Goal: Information Seeking & Learning: Find specific fact

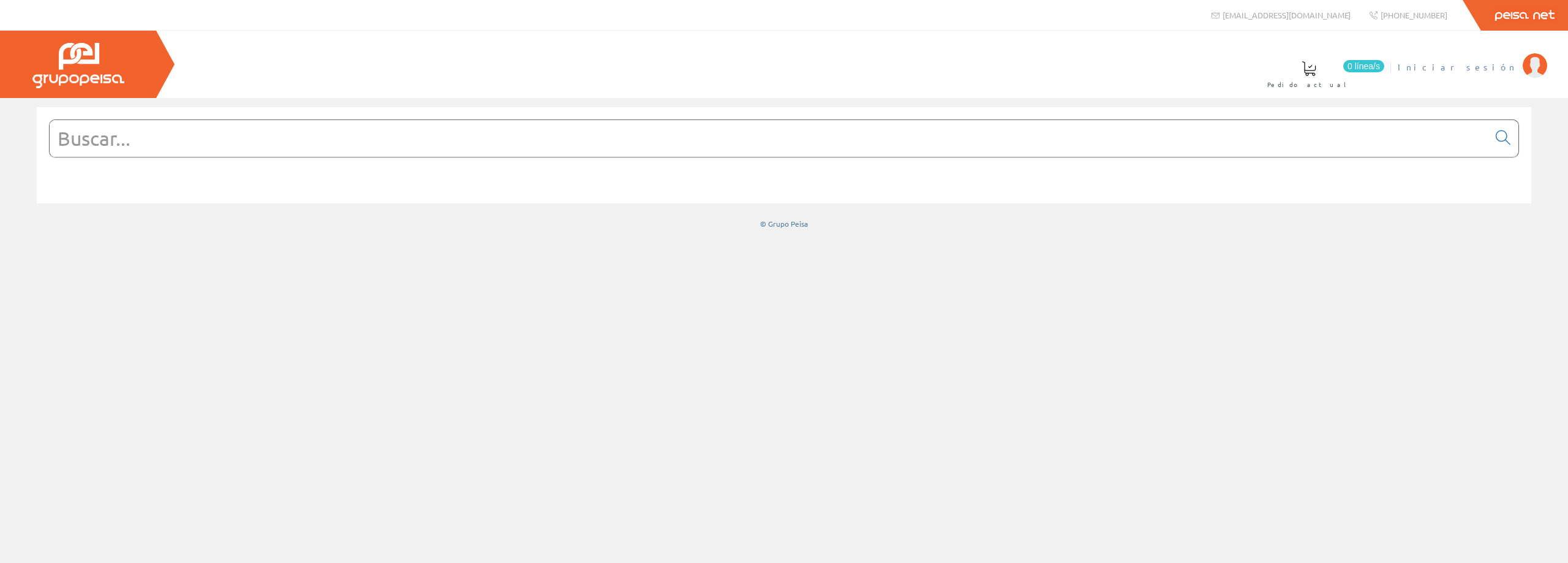
click at [1477, 65] on span "Iniciar sesión" at bounding box center [1458, 67] width 119 height 12
click at [289, 136] on input "text" at bounding box center [769, 138] width 1439 height 37
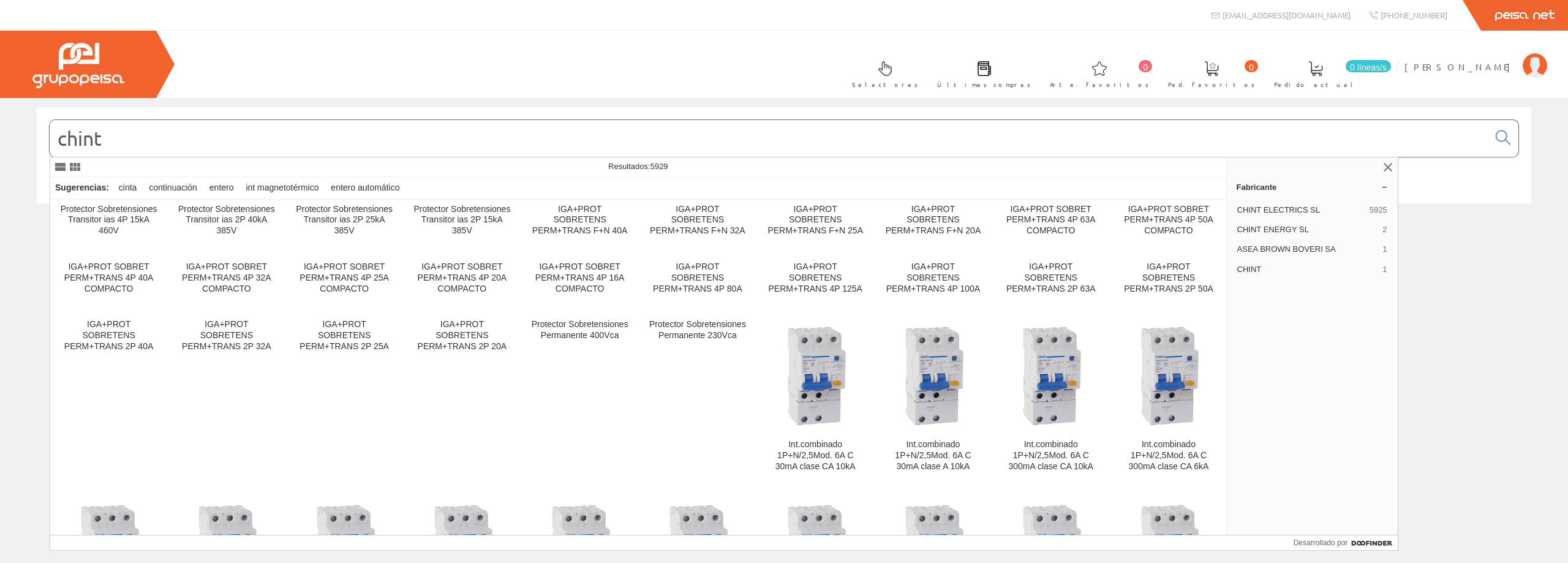
scroll to position [5745, 0]
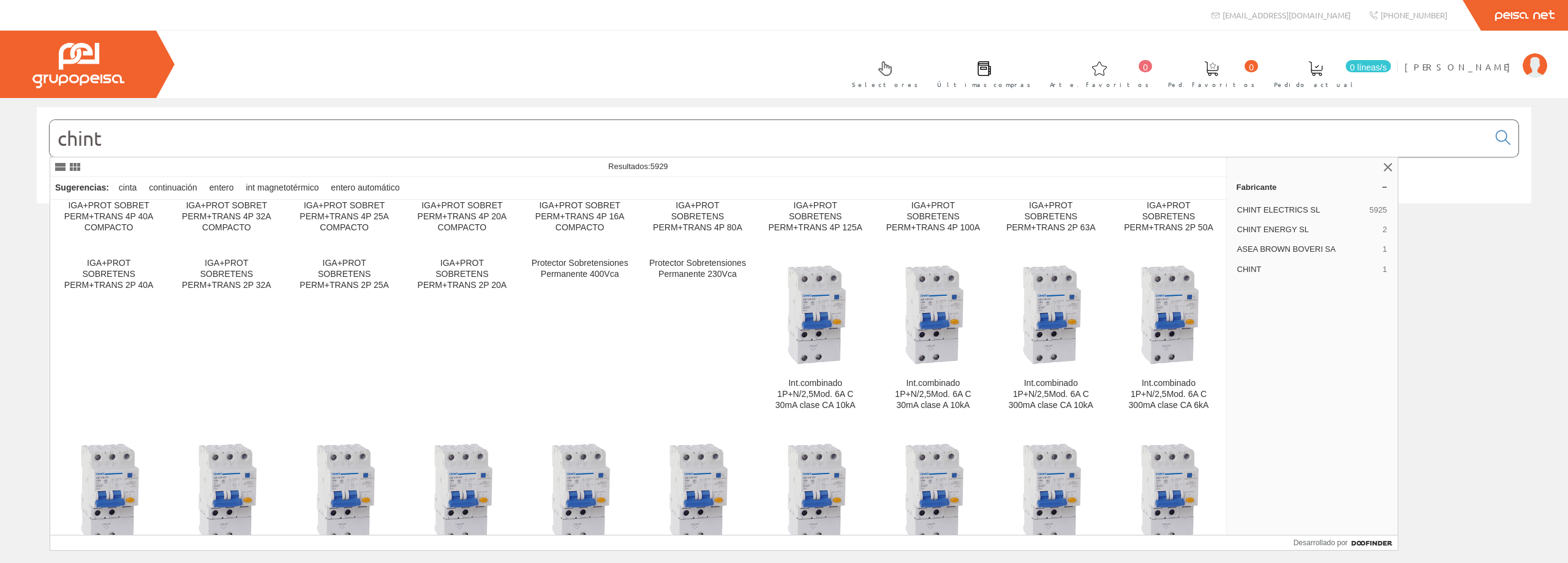
type input "chint"
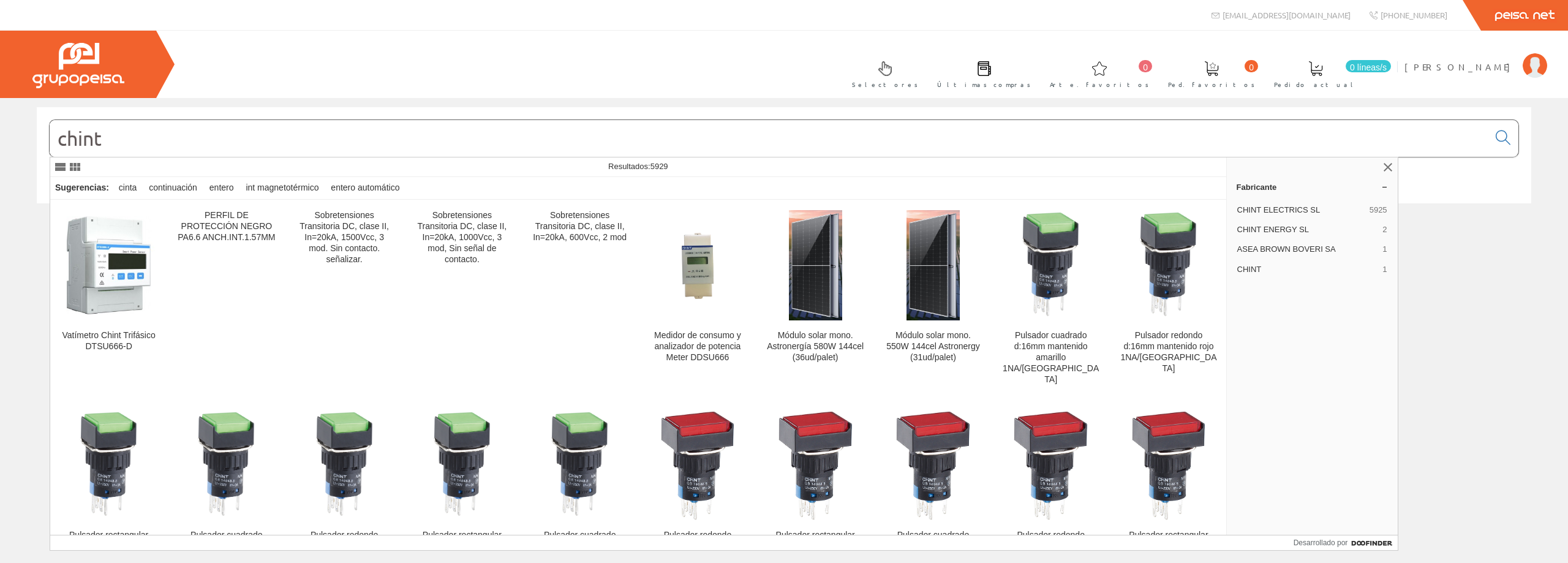
click at [181, 148] on input "chint" at bounding box center [769, 138] width 1439 height 37
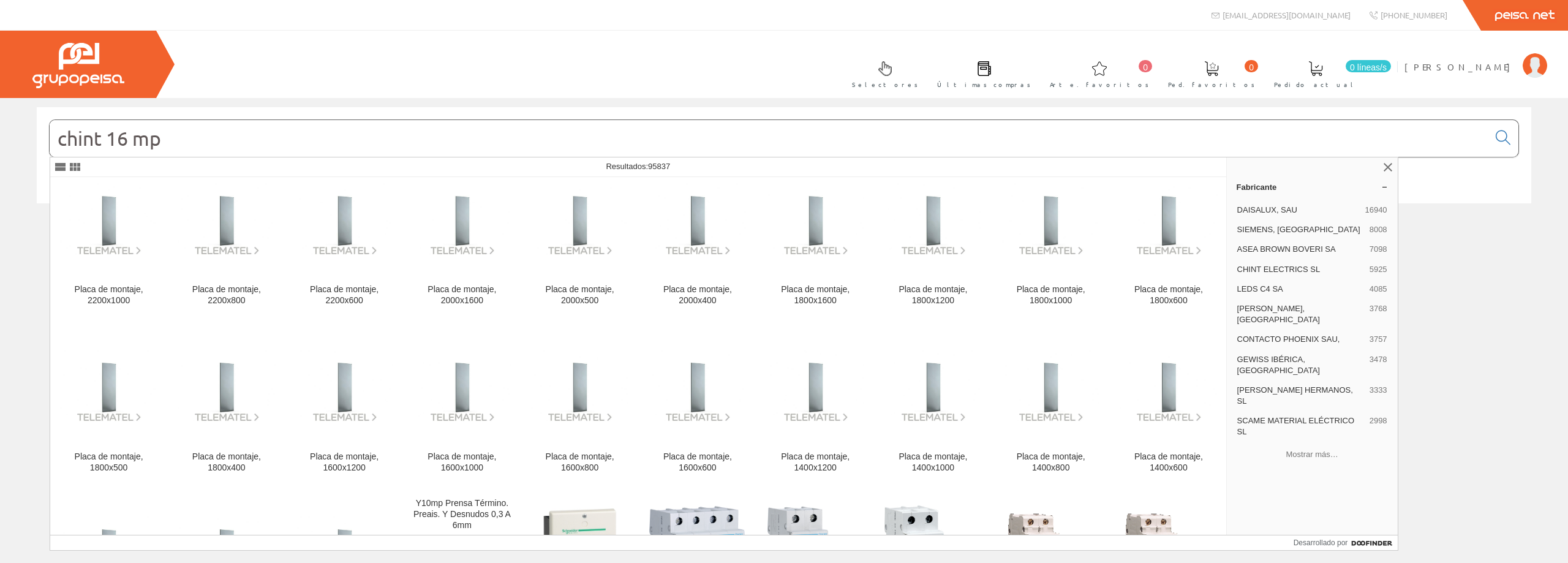
scroll to position [796, 0]
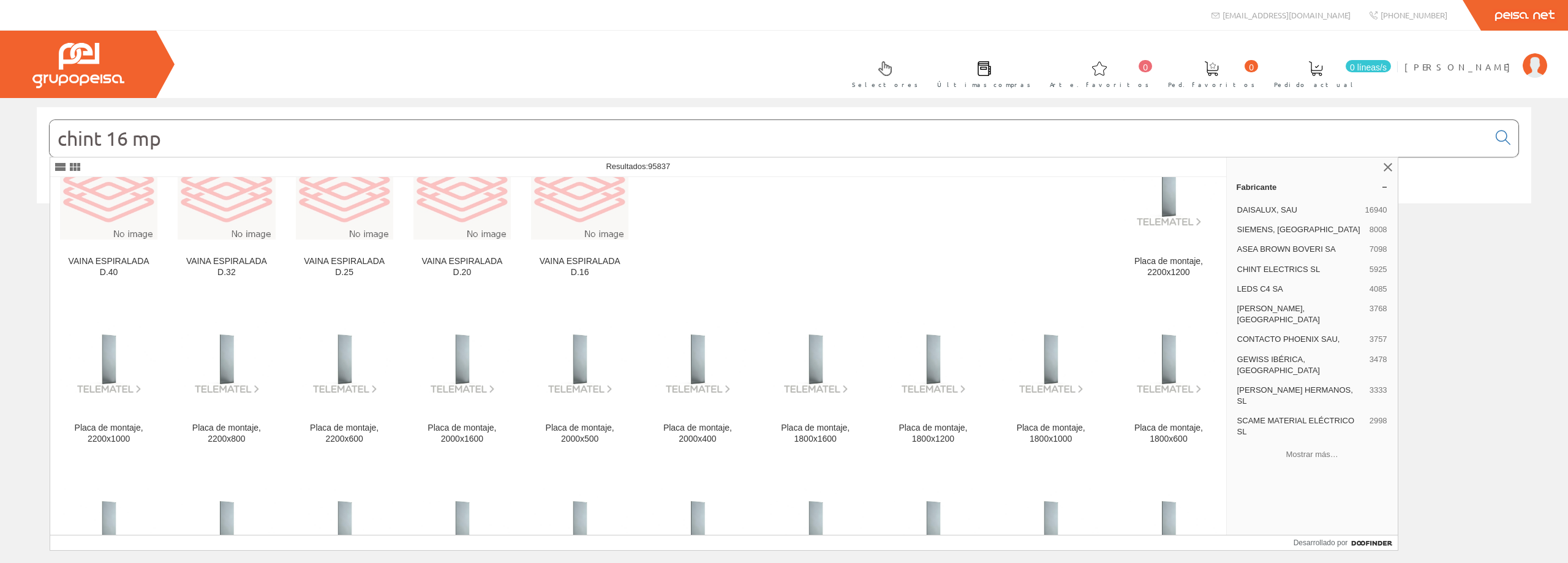
drag, startPoint x: 171, startPoint y: 143, endPoint x: 1, endPoint y: 124, distance: 171.1
click at [1, 124] on div "chint 16 mp © Grupo Peisa" at bounding box center [784, 168] width 1568 height 122
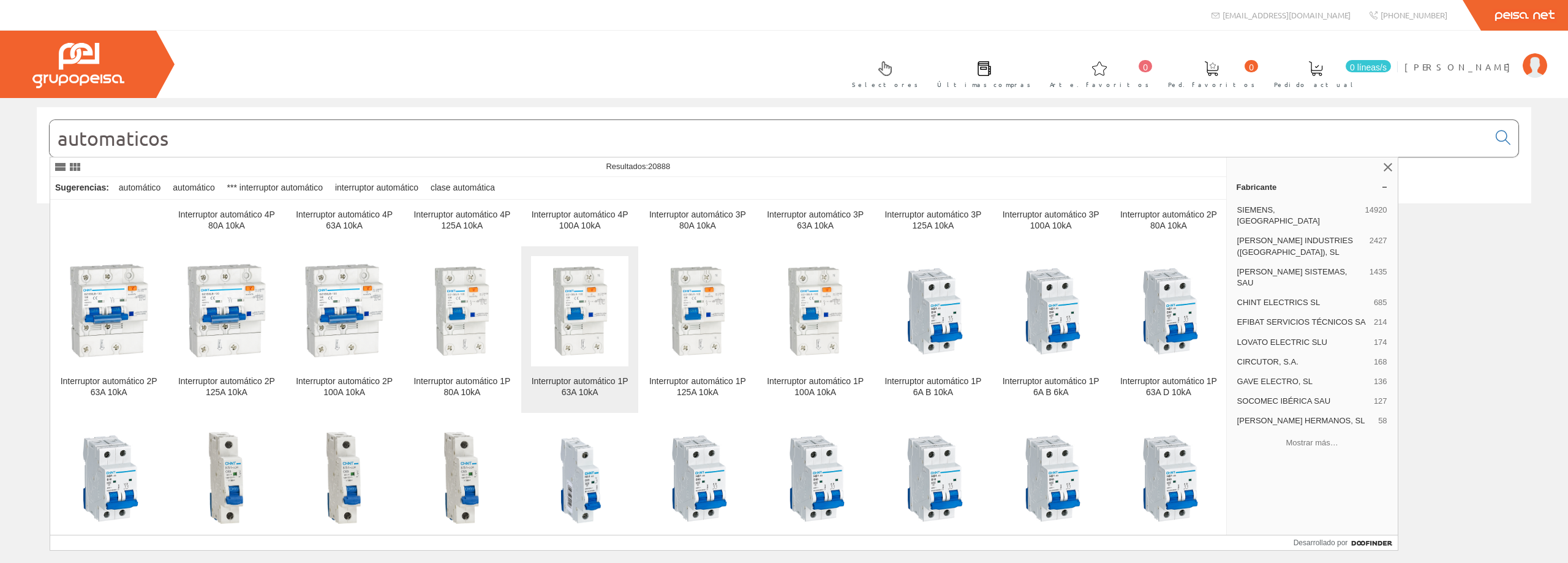
scroll to position [3187, 0]
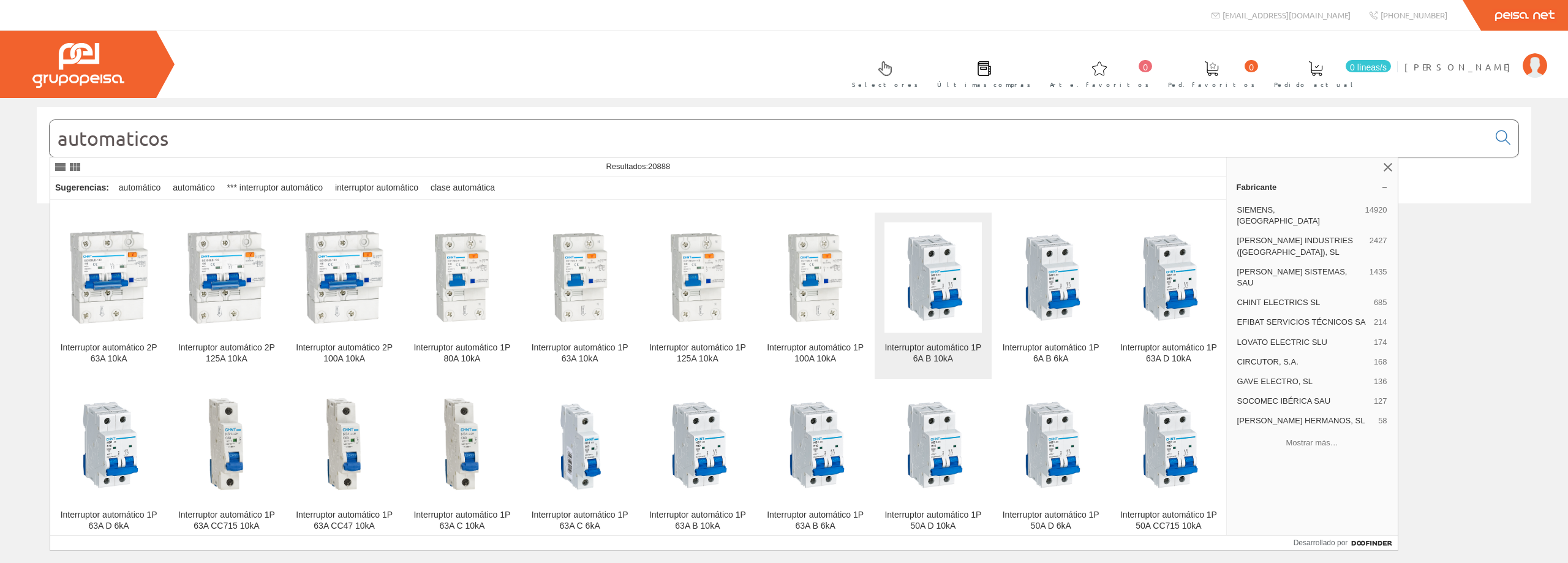
type input "automaticos"
click at [920, 320] on img at bounding box center [933, 277] width 79 height 110
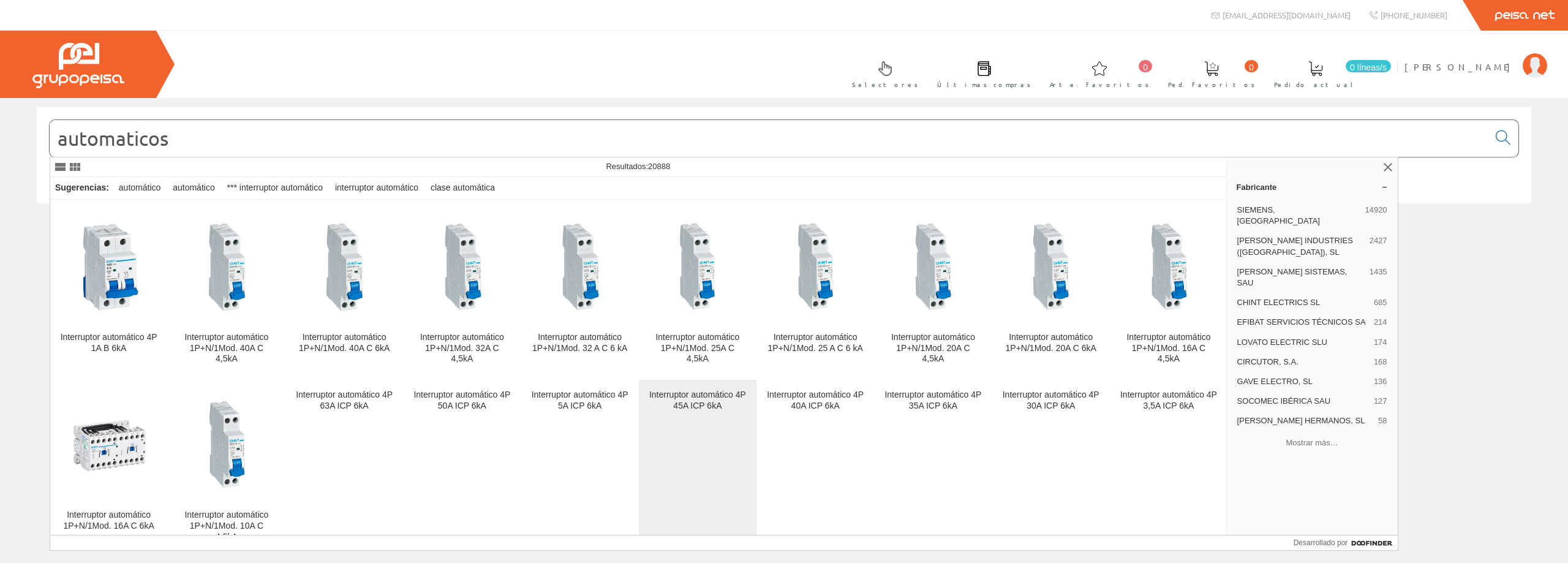
scroll to position [9376, 0]
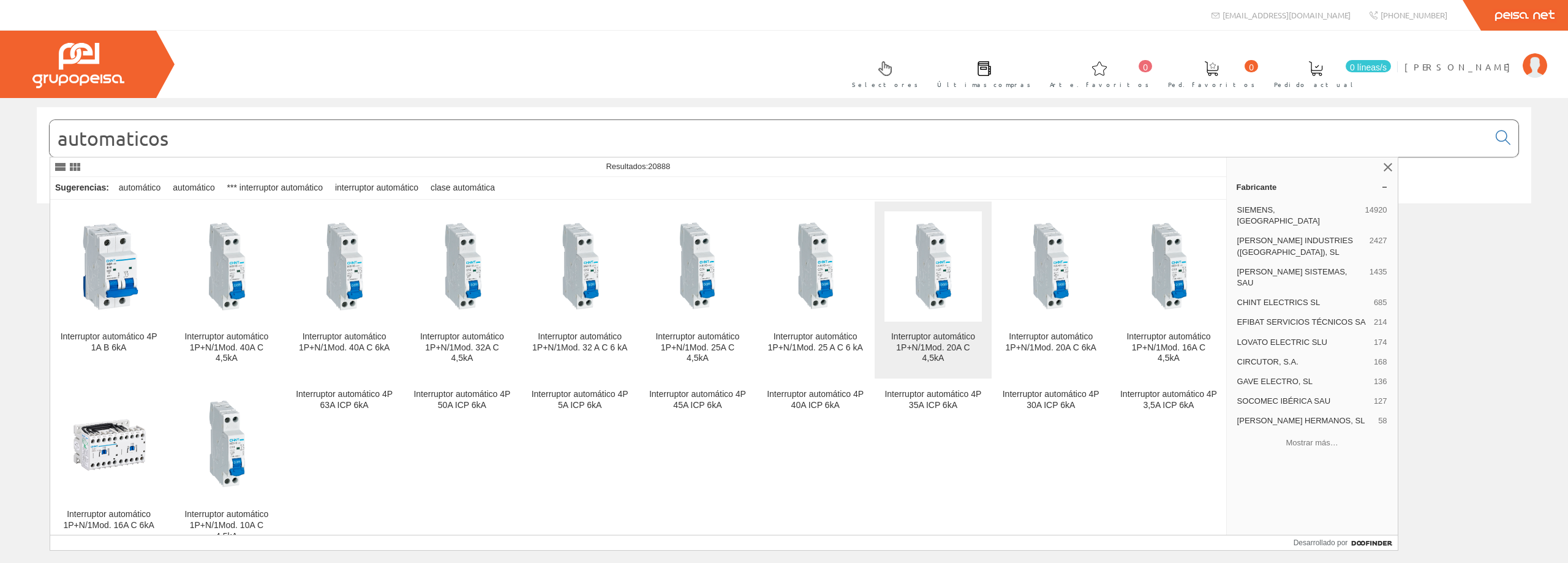
click at [935, 322] on img at bounding box center [933, 267] width 65 height 110
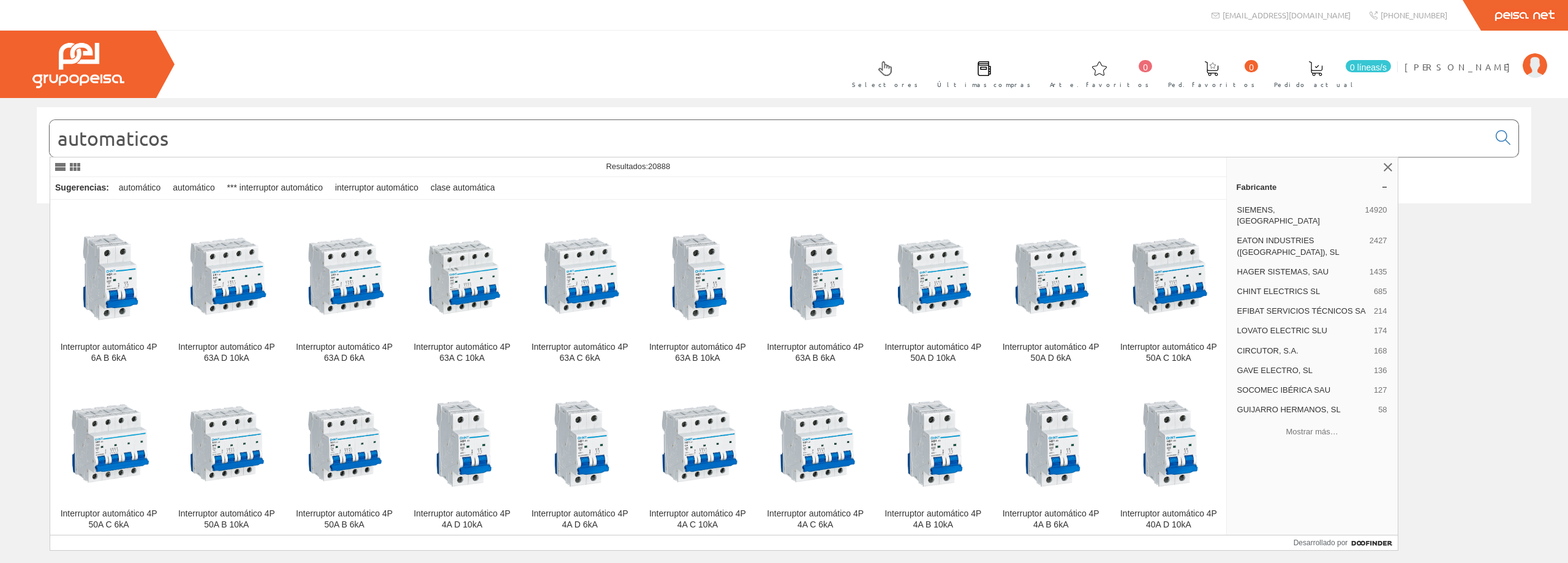
scroll to position [8395, 0]
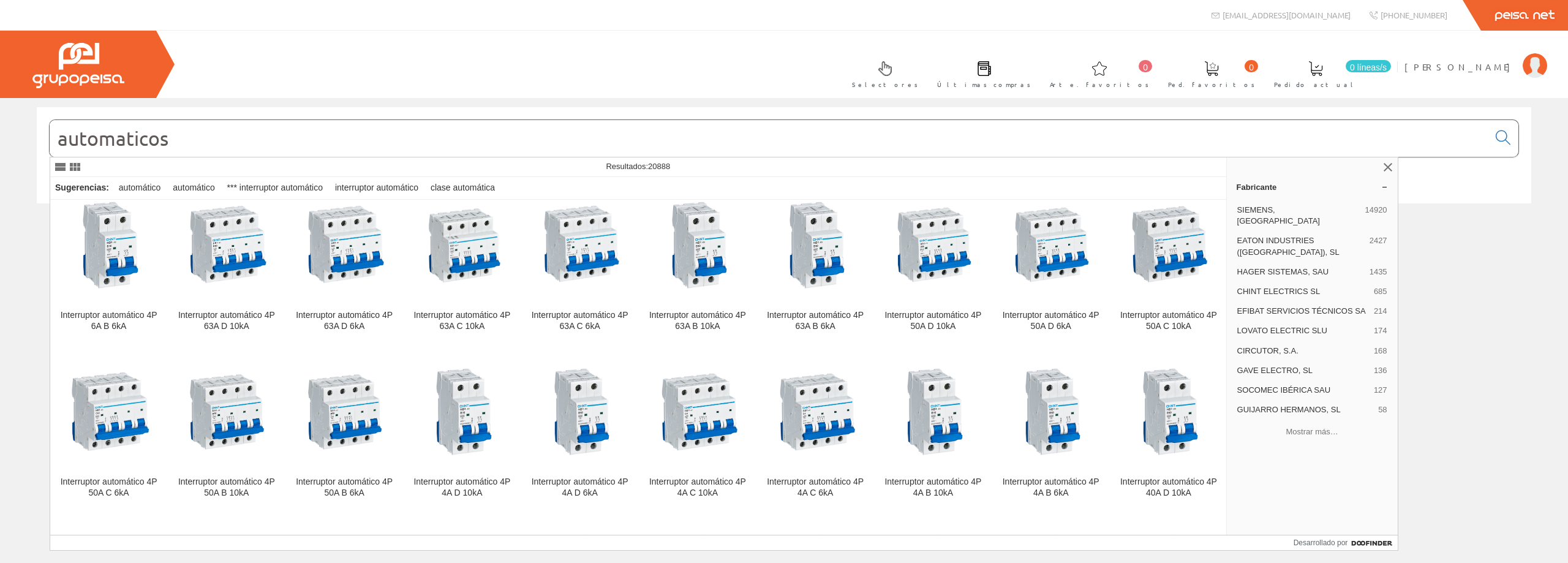
click at [366, 144] on input "automaticos" at bounding box center [769, 138] width 1439 height 37
drag, startPoint x: 366, startPoint y: 143, endPoint x: 274, endPoint y: 150, distance: 92.3
click at [274, 150] on input "automaticos" at bounding box center [769, 138] width 1439 height 37
paste input "179781 Interruptor automático 1P 1A C 10/15kA"
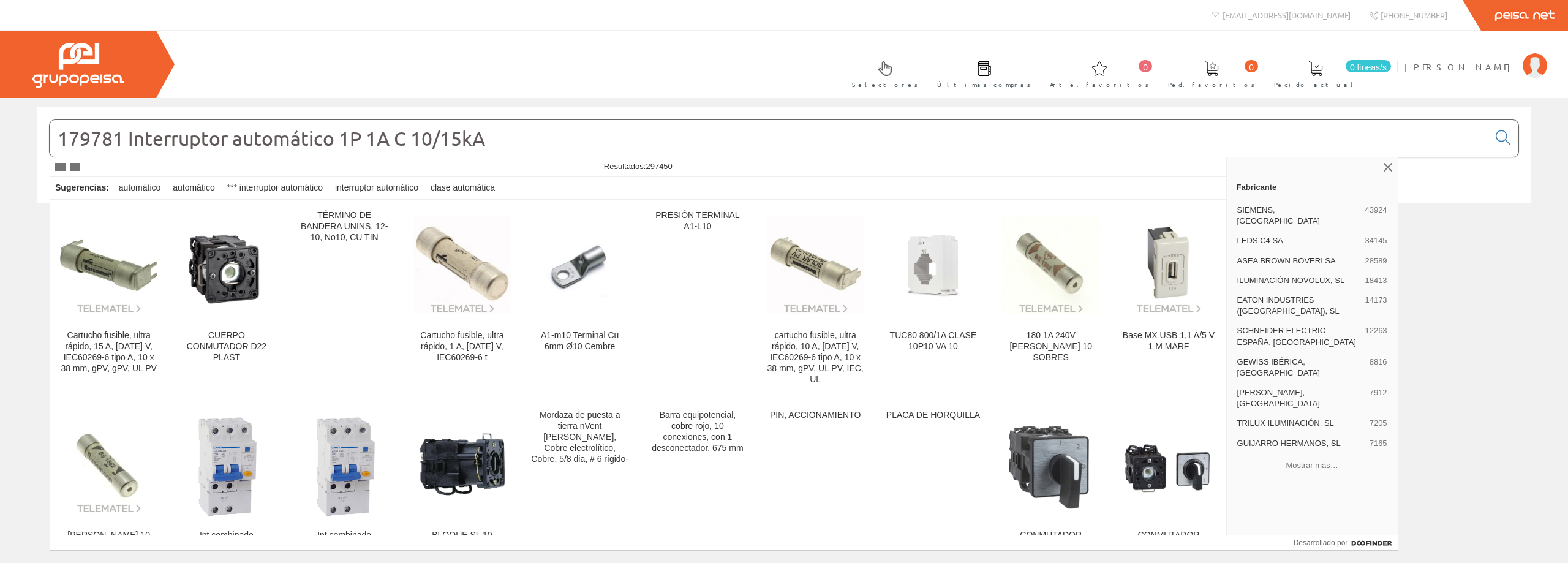
type input "179781 Interruptor automático 1P 1A C 10/15kA"
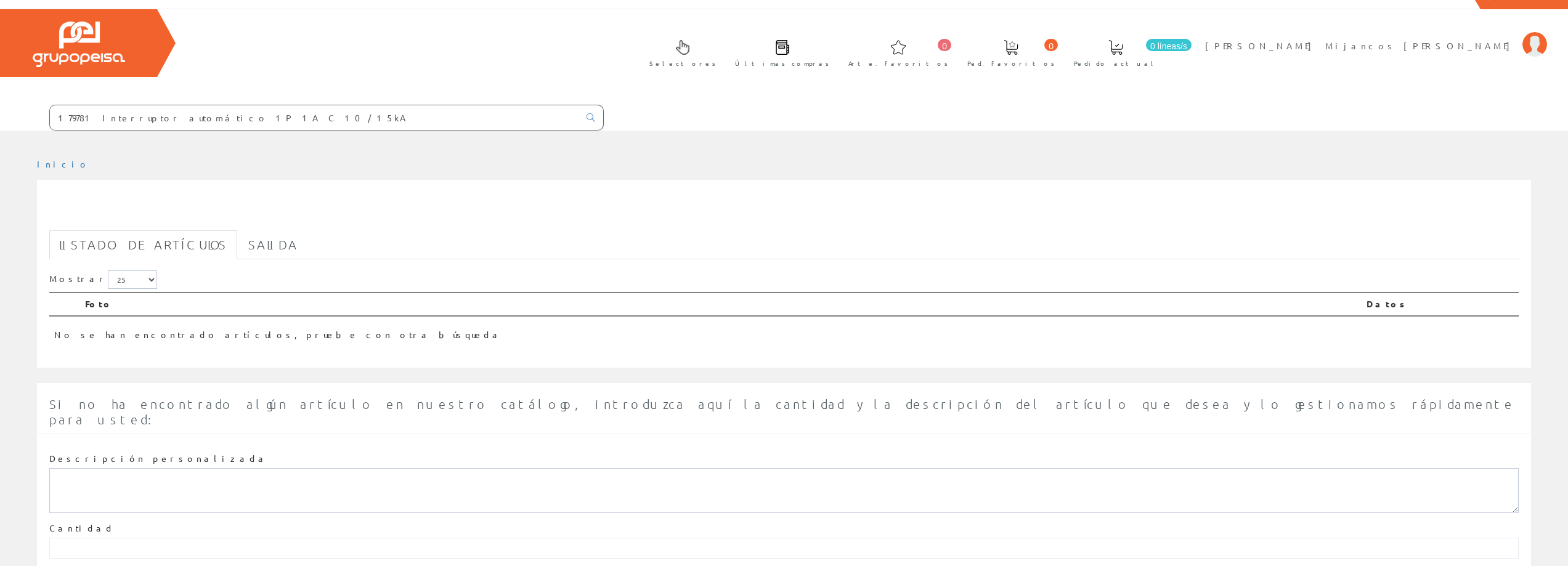
scroll to position [33, 0]
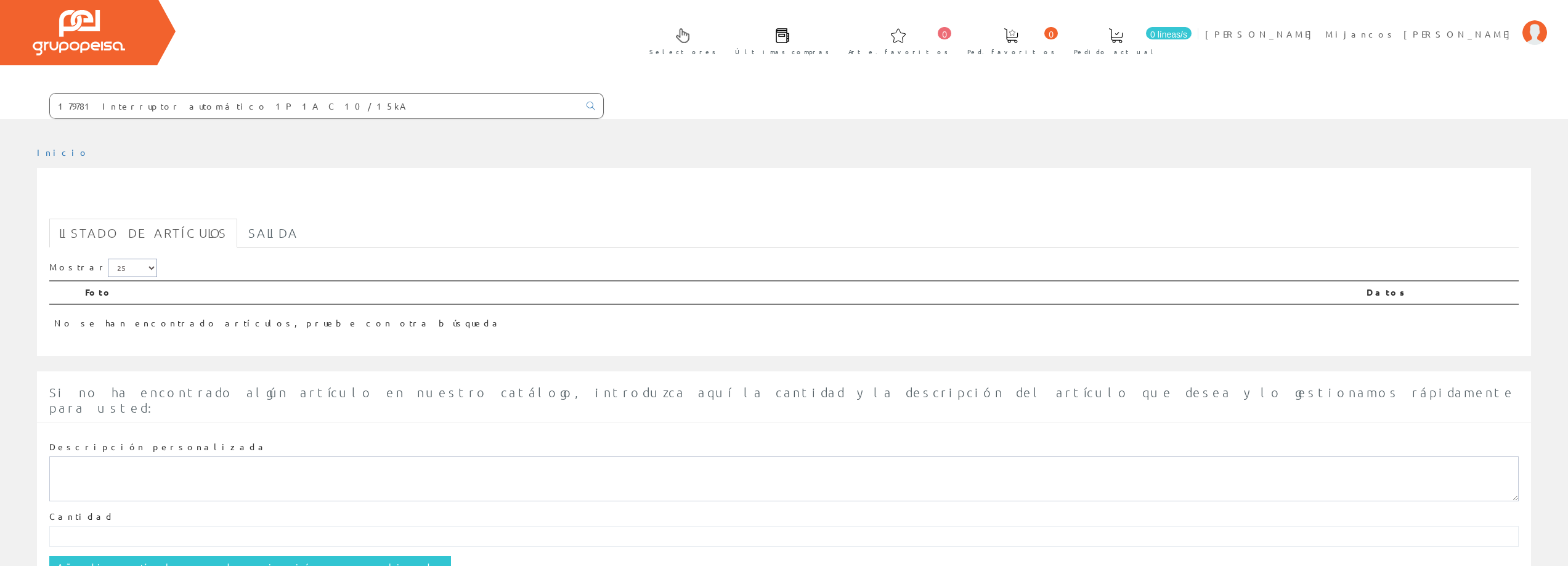
click at [117, 259] on select "5 15 25 50" at bounding box center [132, 268] width 49 height 19
click at [117, 259] on select "5 15 25 50" at bounding box center [132, 268] width 49 height 19
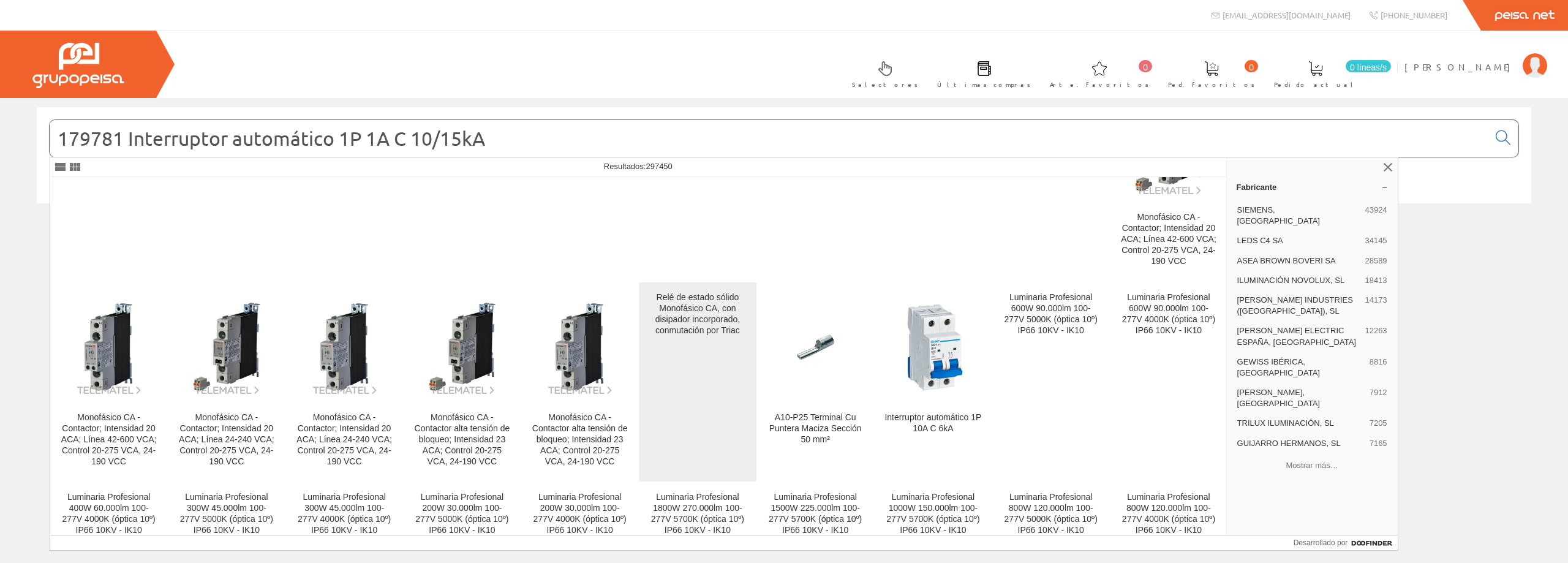
scroll to position [678, 0]
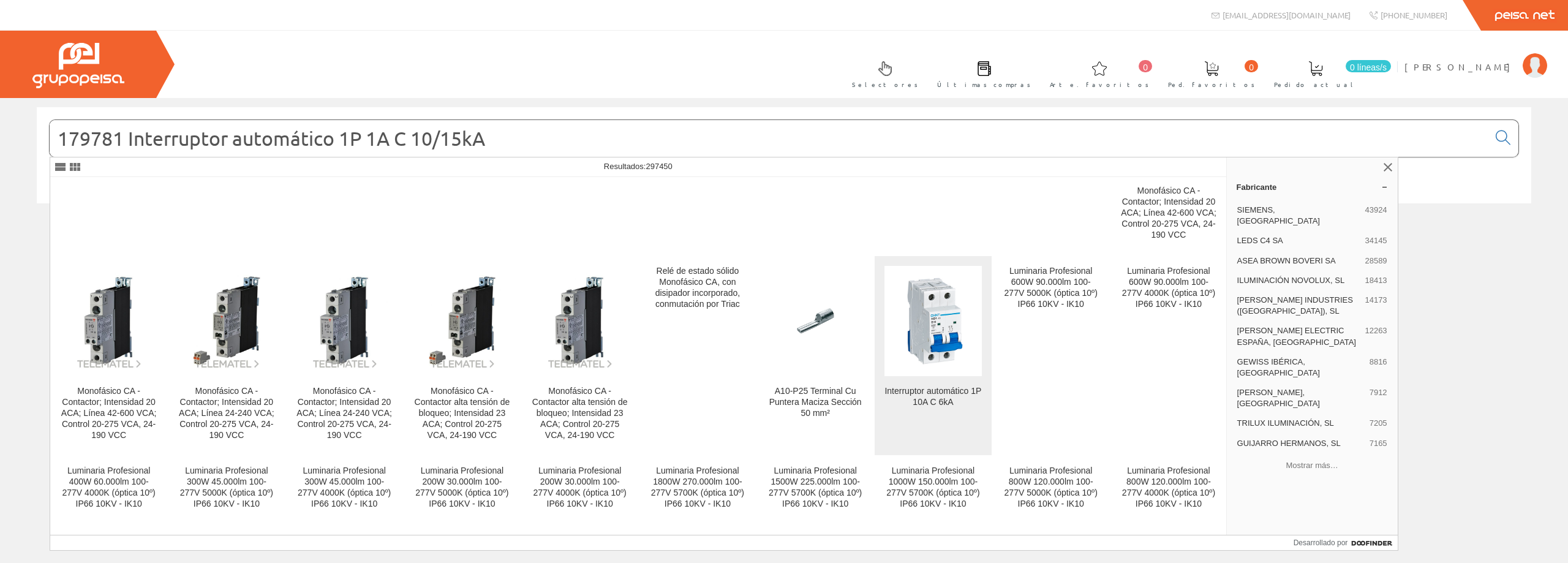
click at [941, 326] on img at bounding box center [933, 321] width 79 height 110
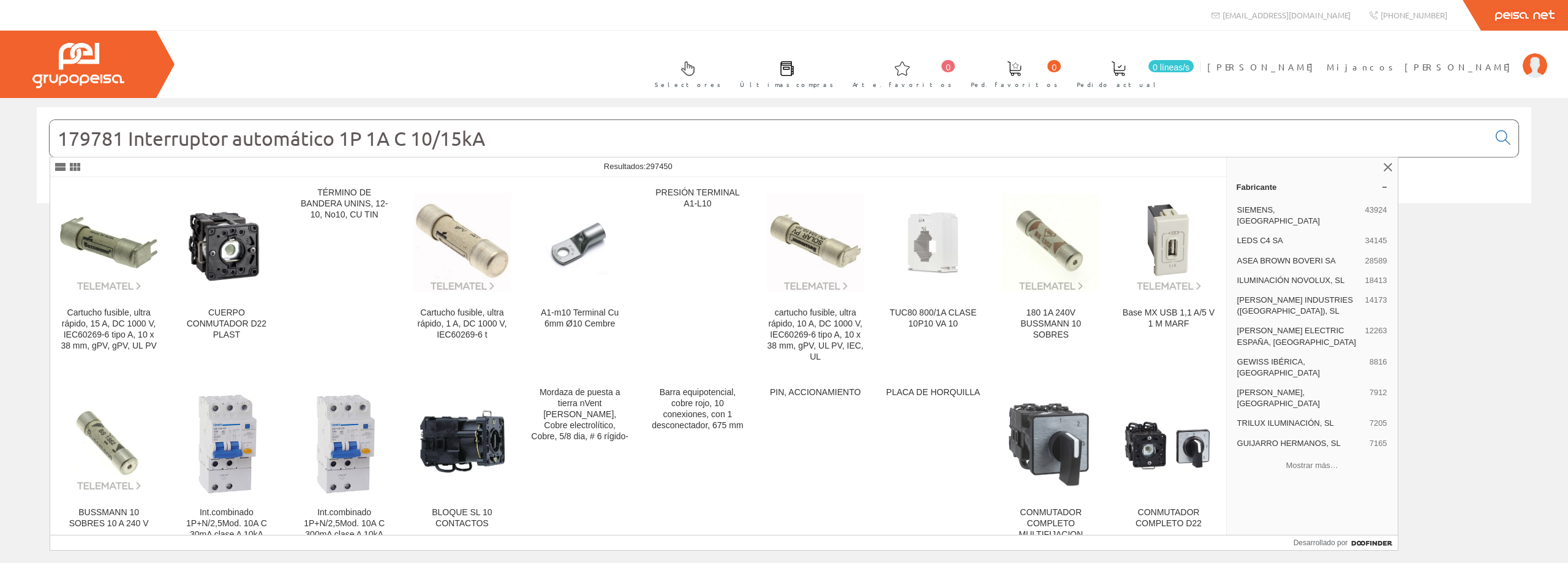
drag, startPoint x: 523, startPoint y: 141, endPoint x: 82, endPoint y: 140, distance: 441.0
click at [82, 140] on input "179781 Interruptor automático 1P 1A C 10/15kA" at bounding box center [769, 138] width 1439 height 37
paste input "NB1-1-25C10"
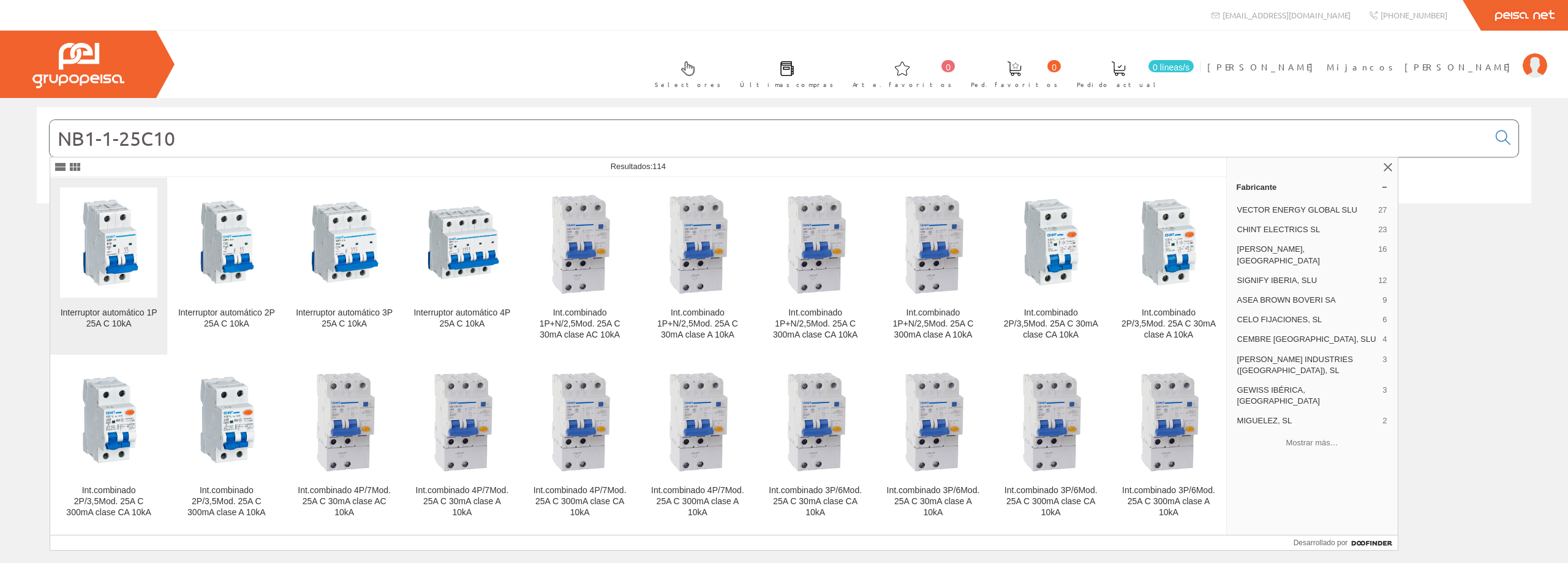
type input "NB1-1-25C10"
click at [122, 269] on img at bounding box center [109, 243] width 79 height 110
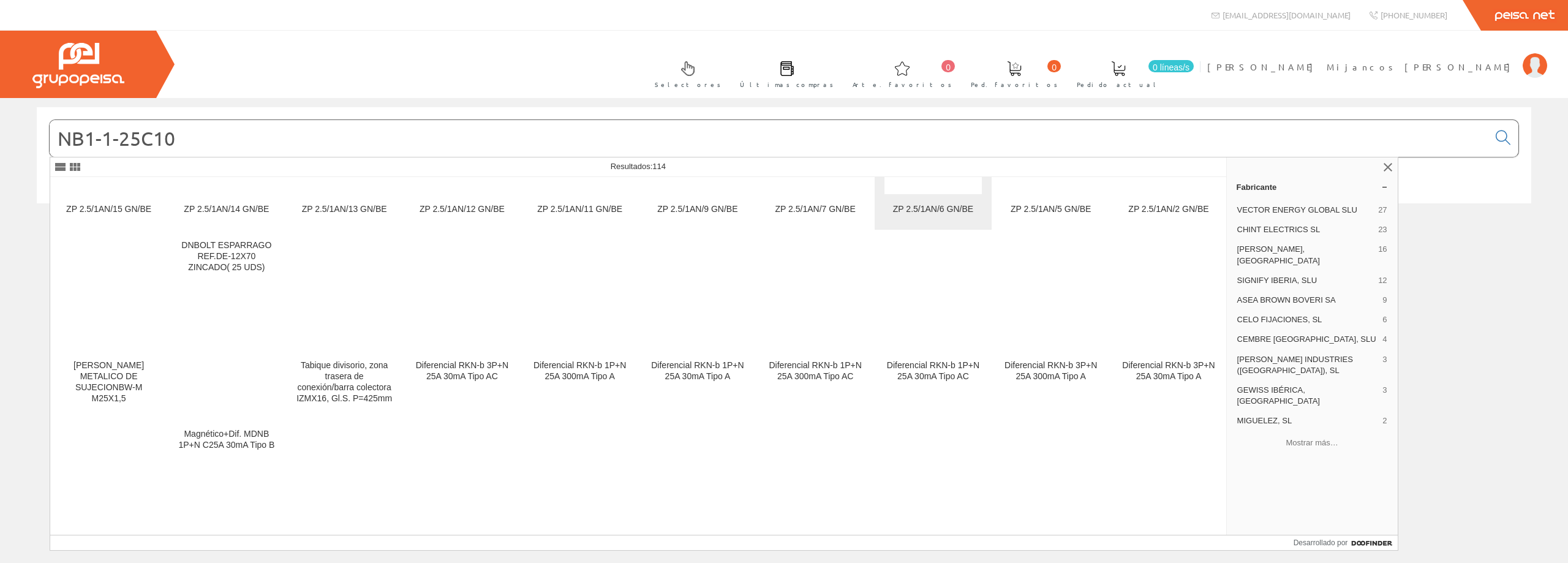
scroll to position [1043, 0]
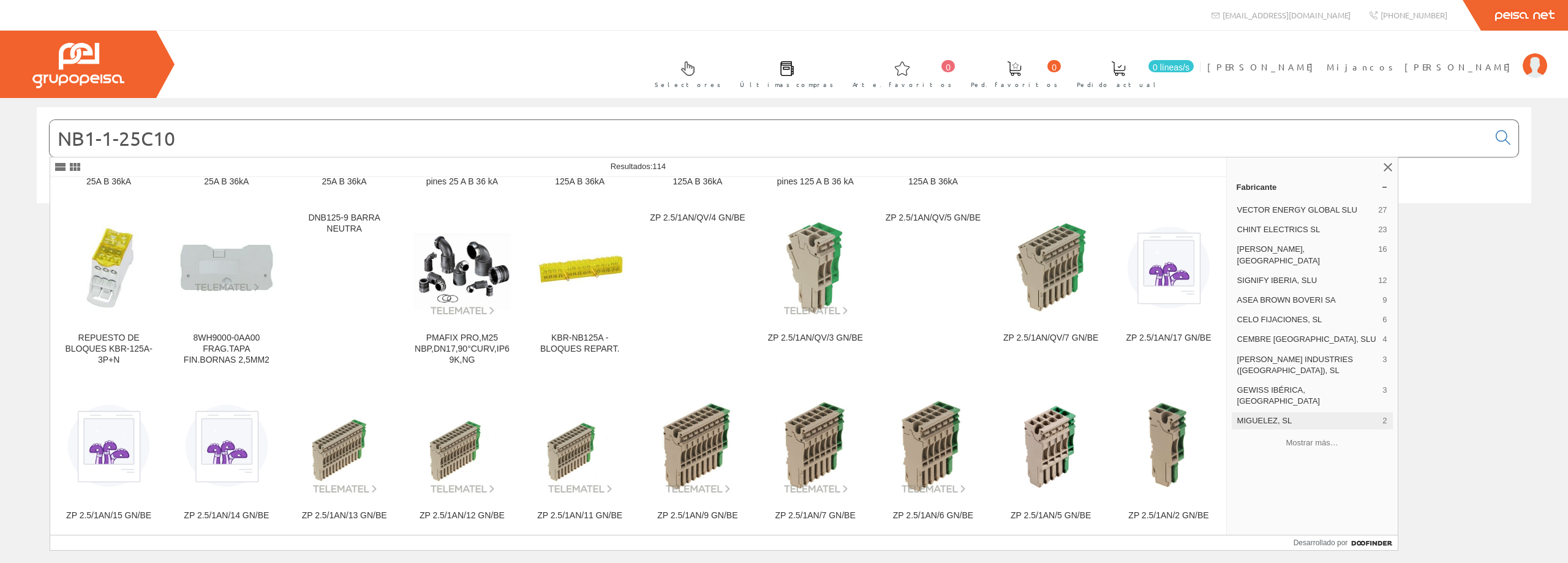
click at [1272, 416] on font "MIGUELEZ, SL" at bounding box center [1265, 420] width 55 height 9
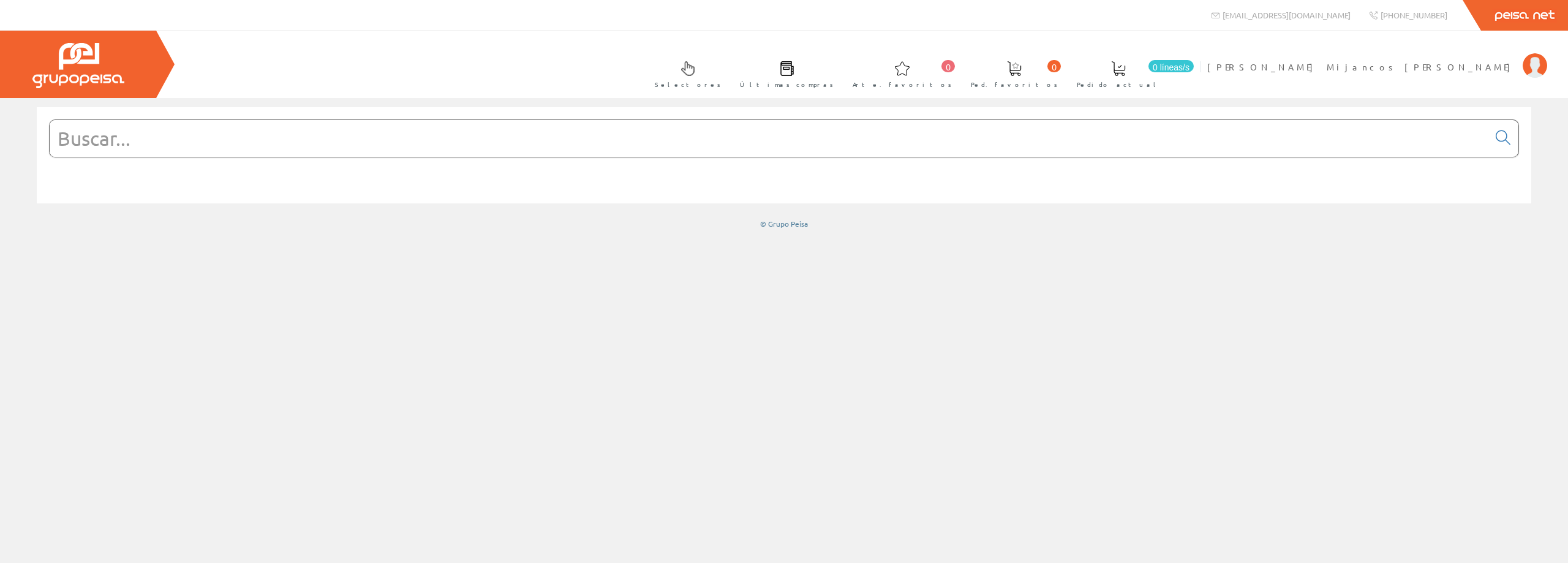
click at [721, 80] on span "Selectores" at bounding box center [688, 84] width 66 height 12
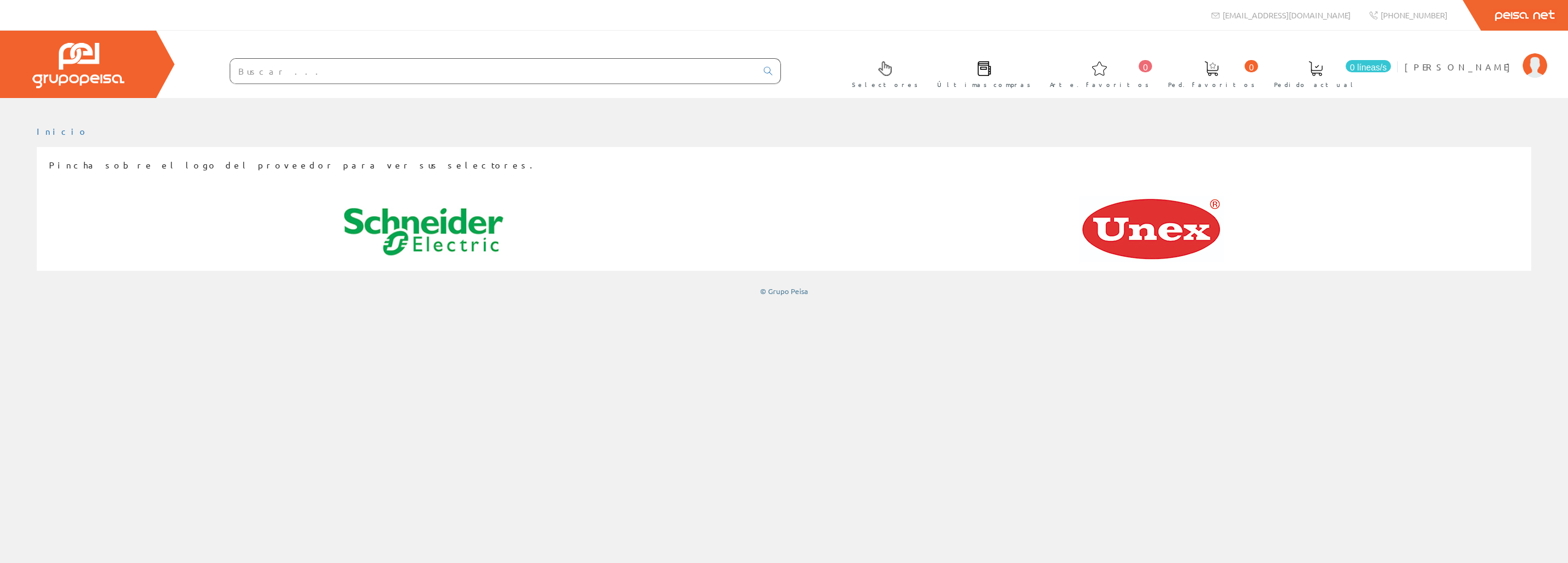
click at [457, 238] on img at bounding box center [424, 232] width 159 height 72
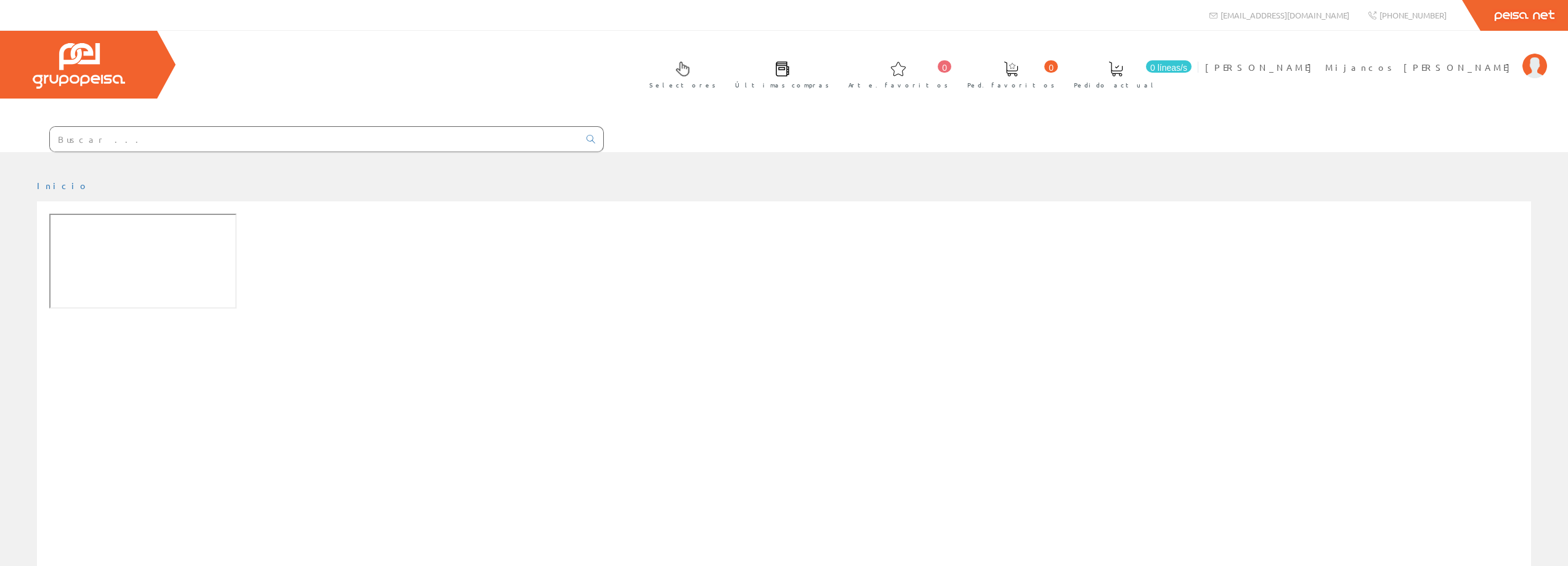
click at [790, 67] on span at bounding box center [782, 69] width 15 height 15
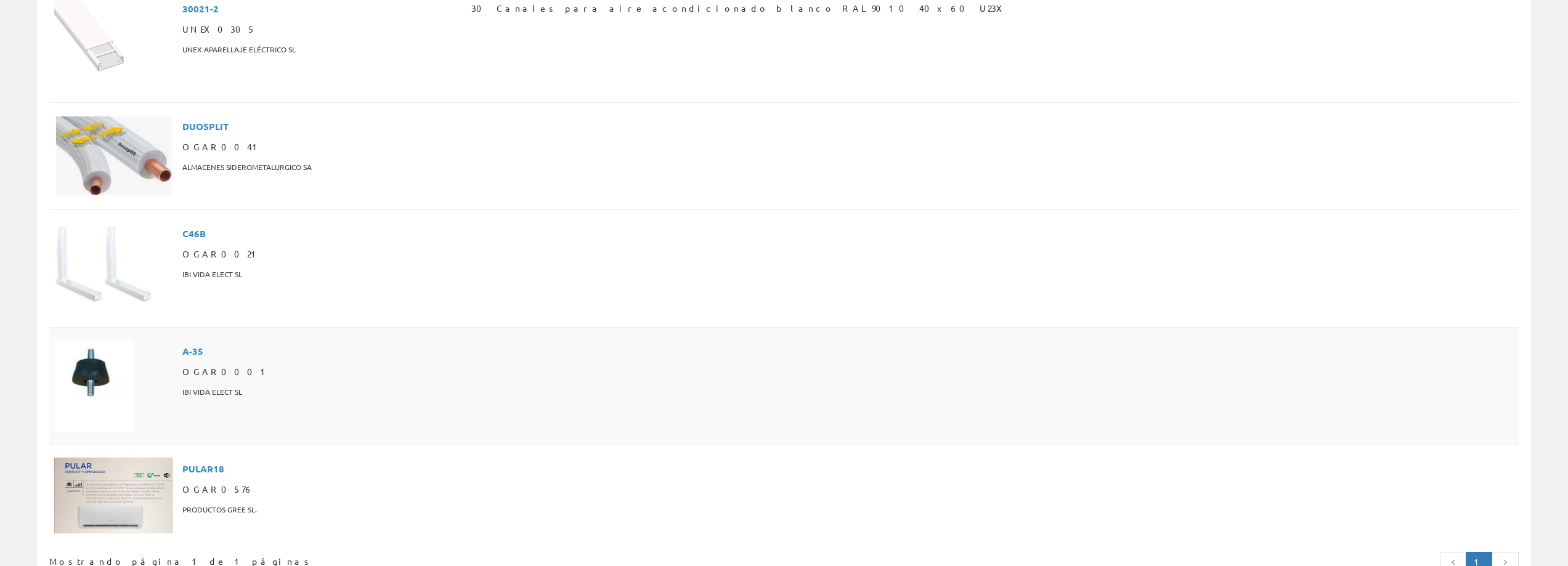
scroll to position [407, 0]
click at [154, 456] on img at bounding box center [114, 493] width 119 height 76
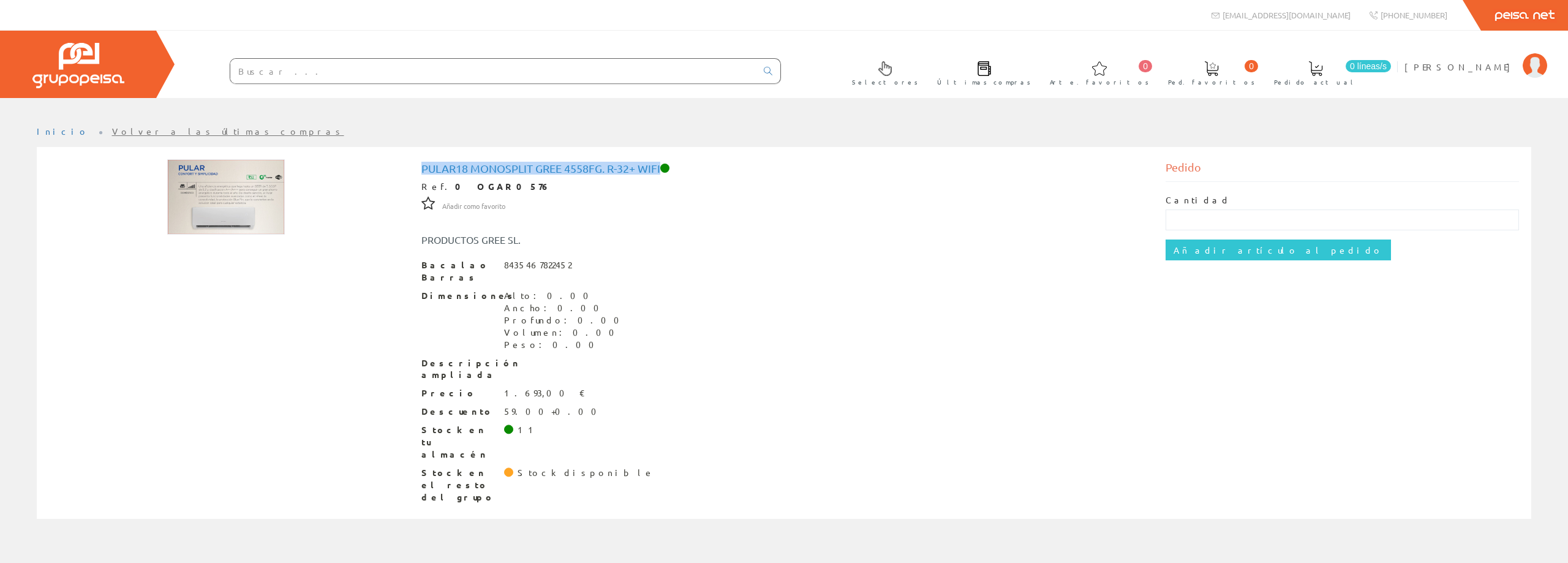
drag, startPoint x: 661, startPoint y: 168, endPoint x: 422, endPoint y: 162, distance: 239.1
click at [422, 162] on font "Pular18 Monosplit Gree 4558Fg. R-32+ wifi" at bounding box center [540, 168] width 239 height 13
copy font "Pular18 Monosplit Gree 4558Fg. R-32+ wifi"
click at [293, 66] on input "text" at bounding box center [493, 71] width 526 height 24
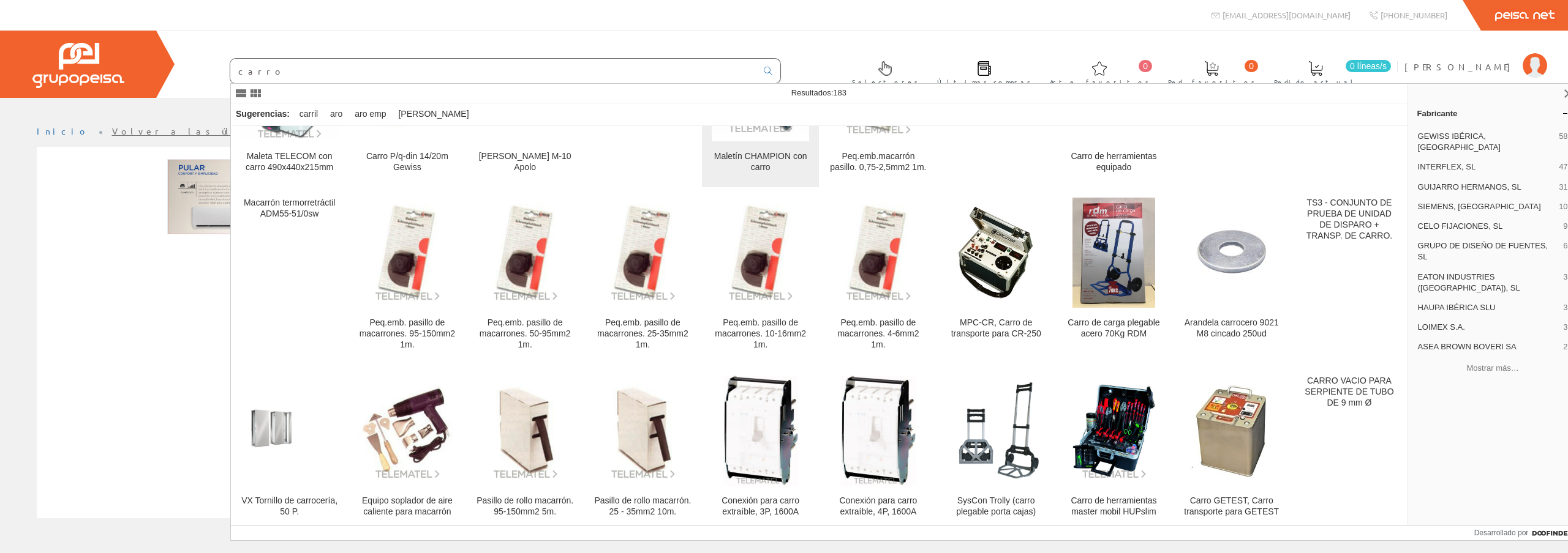
scroll to position [1, 0]
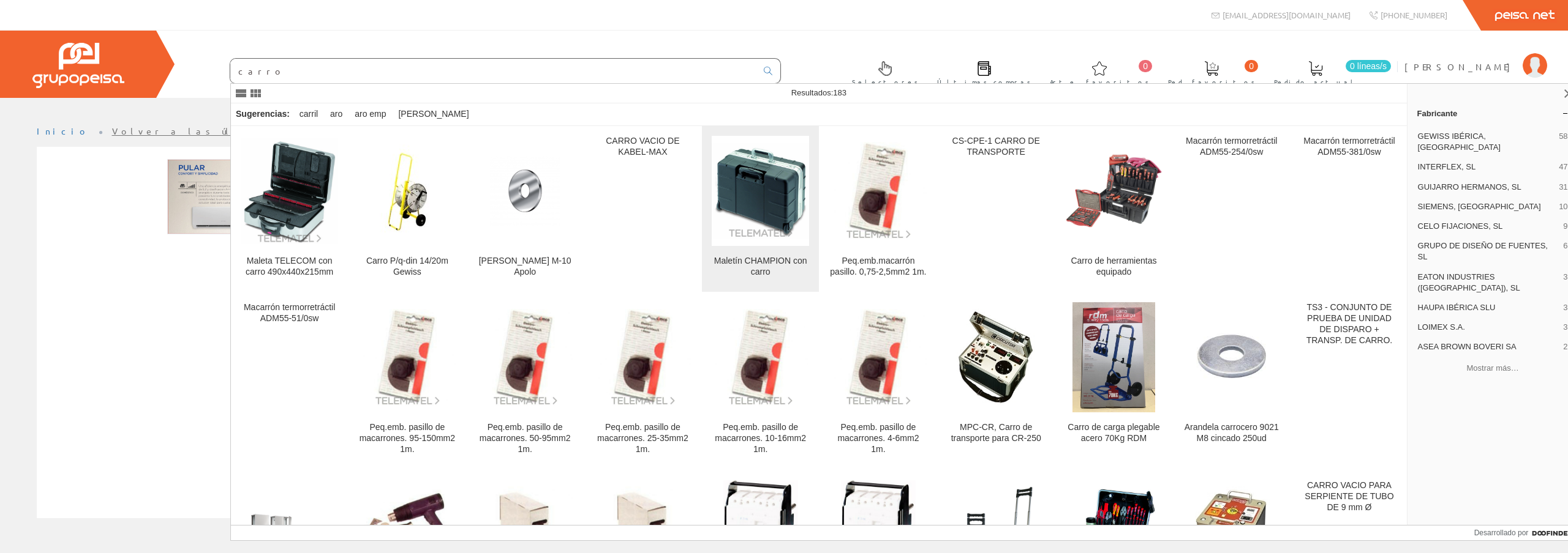
type input "carro"
click at [766, 211] on img at bounding box center [760, 191] width 97 height 95
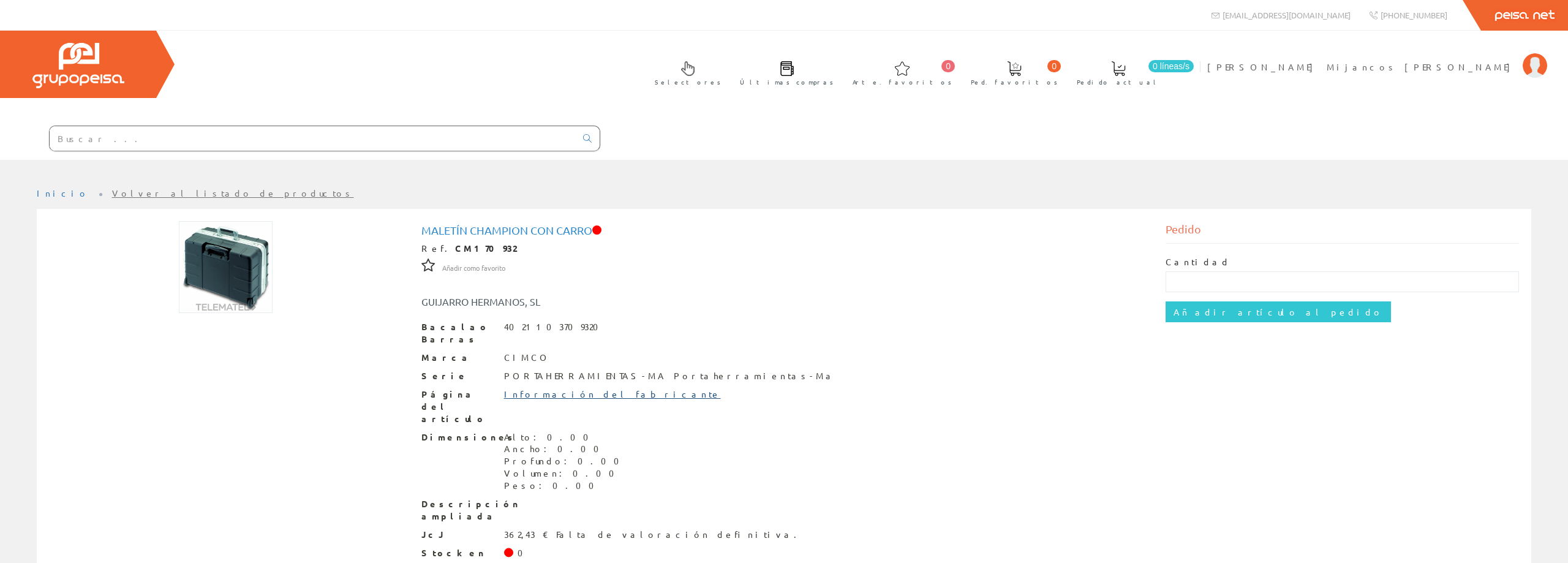
click at [566, 389] on font "Información del fabricante" at bounding box center [612, 394] width 217 height 11
click at [116, 187] on font "Volver al listado de productos" at bounding box center [233, 193] width 242 height 11
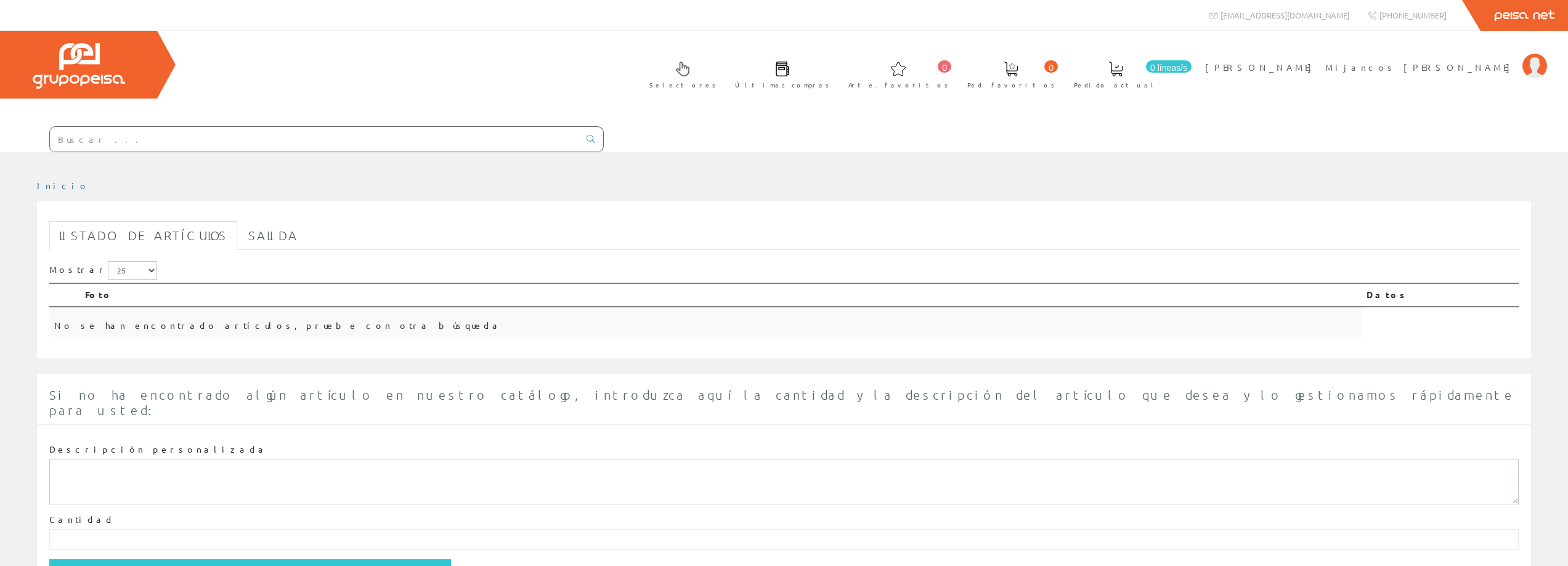
scroll to position [2, 0]
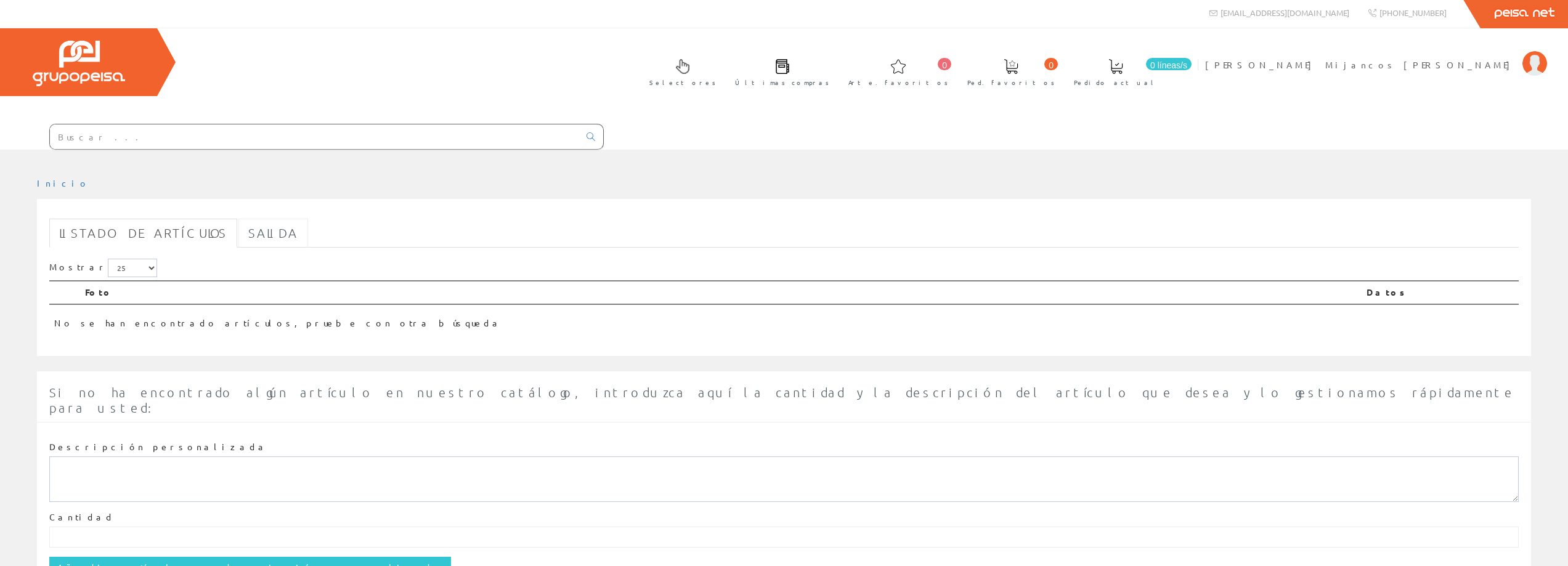
click at [248, 225] on font "Salida" at bounding box center [273, 233] width 50 height 15
